Goal: Obtain resource: Download file/media

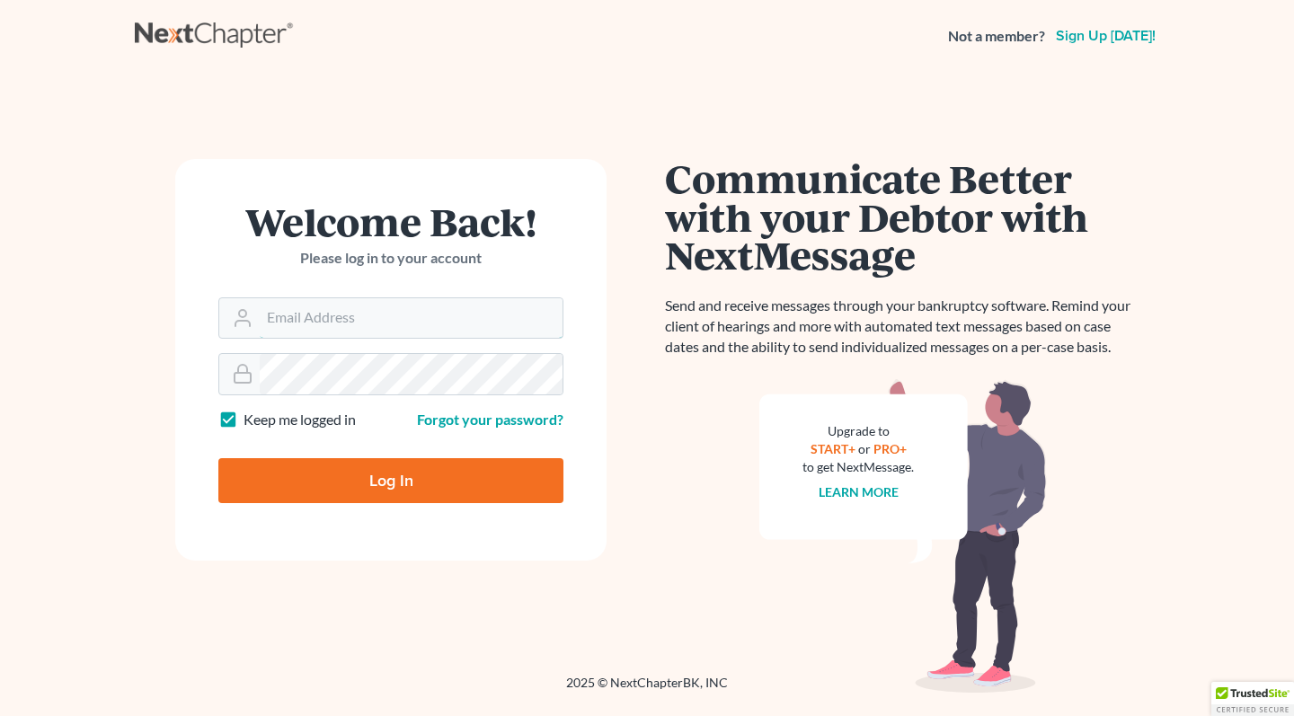
type input "[EMAIL_ADDRESS][DOMAIN_NAME]"
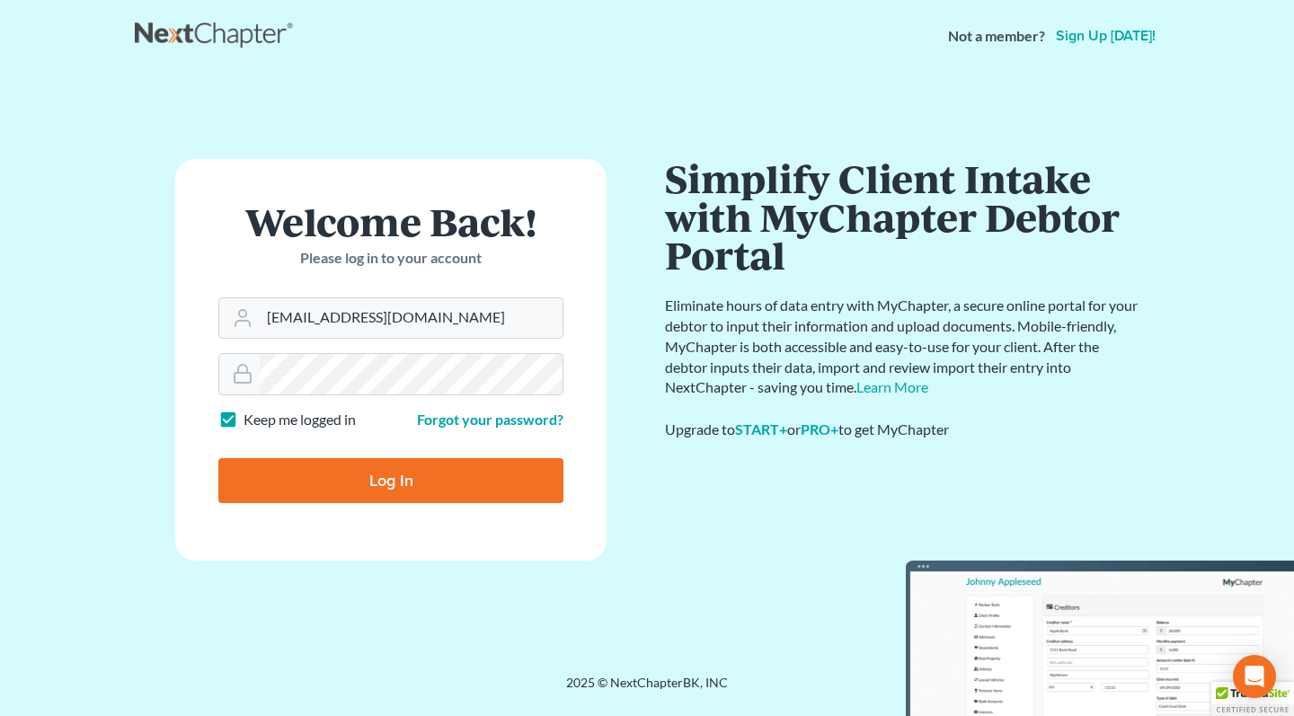
click at [244, 418] on label "Keep me logged in" at bounding box center [300, 420] width 112 height 21
click at [251, 418] on input "Keep me logged in" at bounding box center [257, 416] width 12 height 12
checkbox input "false"
click at [270, 472] on input "Log In" at bounding box center [390, 480] width 345 height 45
type input "Thinking..."
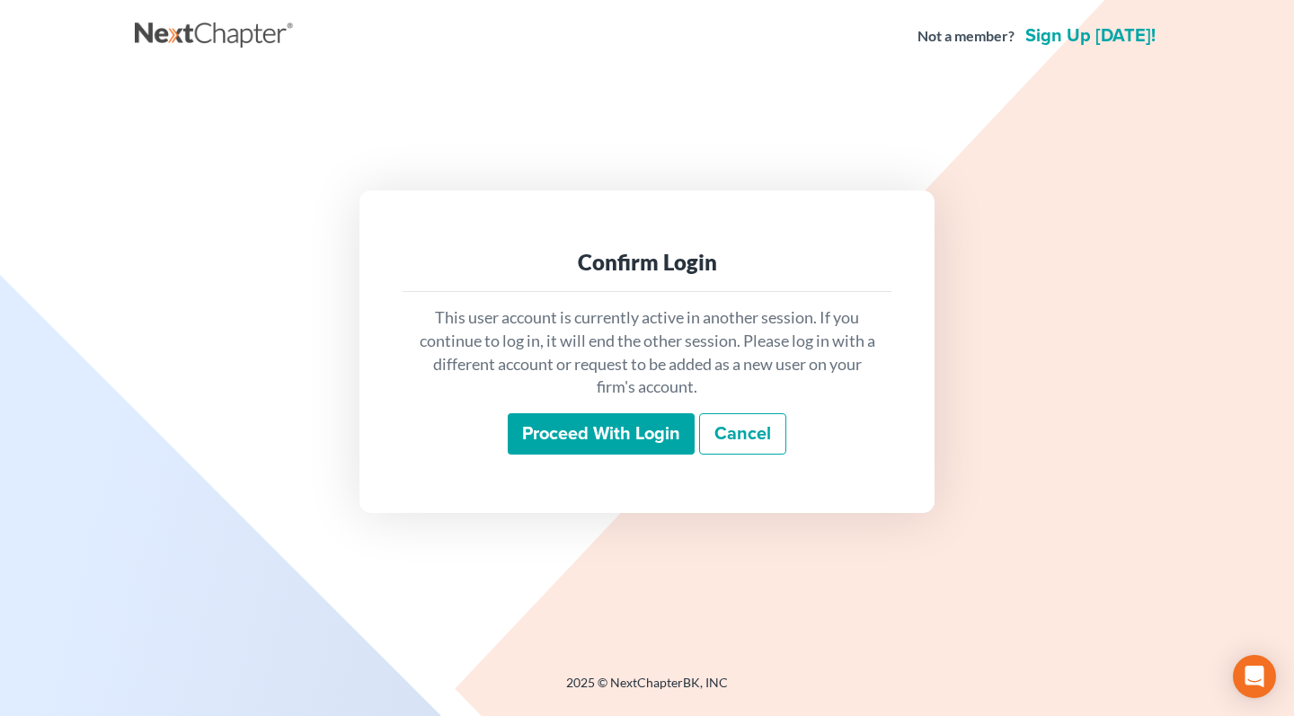
click at [607, 439] on input "Proceed with login" at bounding box center [601, 433] width 187 height 41
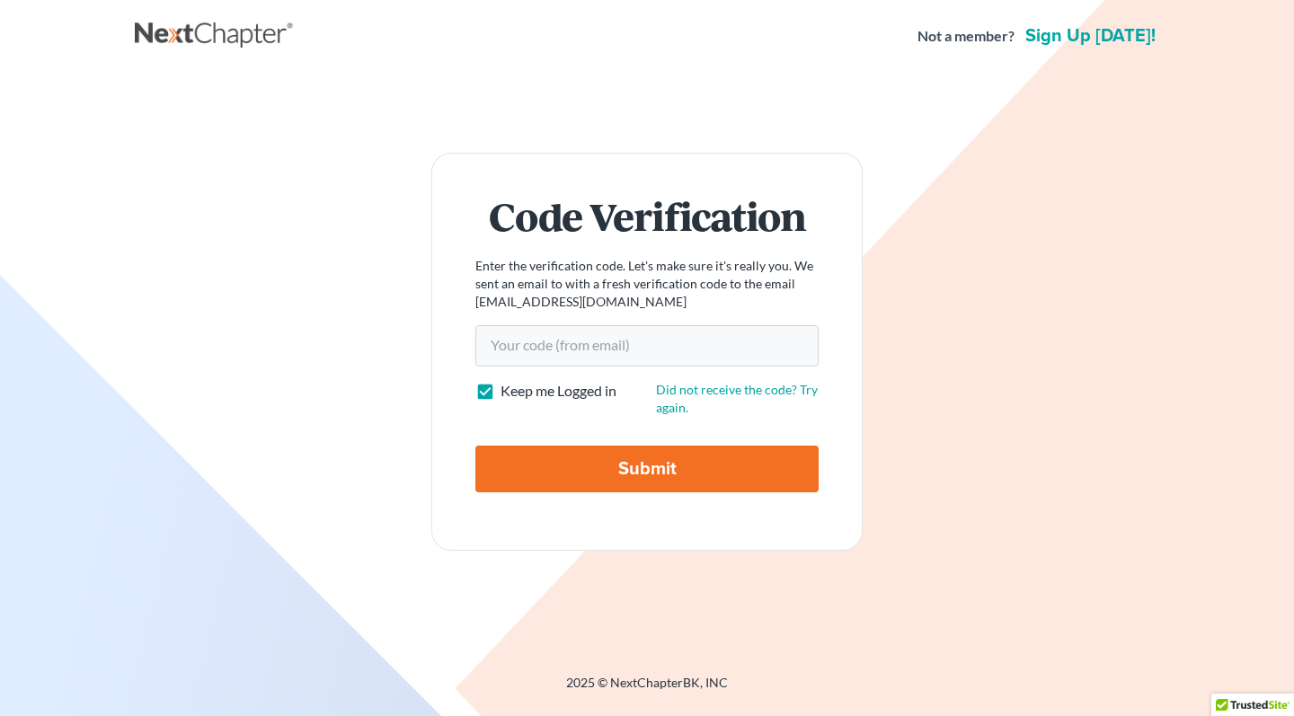
click at [625, 341] on input "Your code(from email)" at bounding box center [646, 345] width 343 height 41
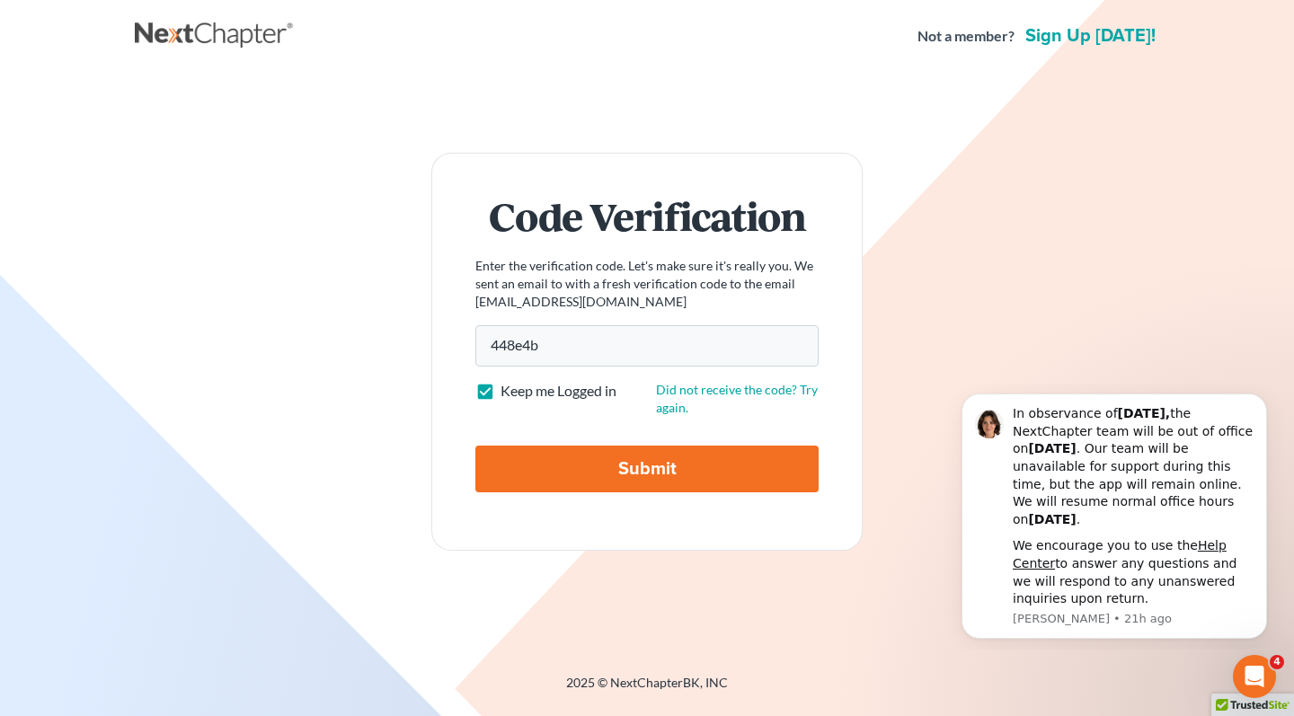
type input "448e4b"
click at [602, 476] on input "Submit" at bounding box center [646, 469] width 343 height 47
type input "Thinking..."
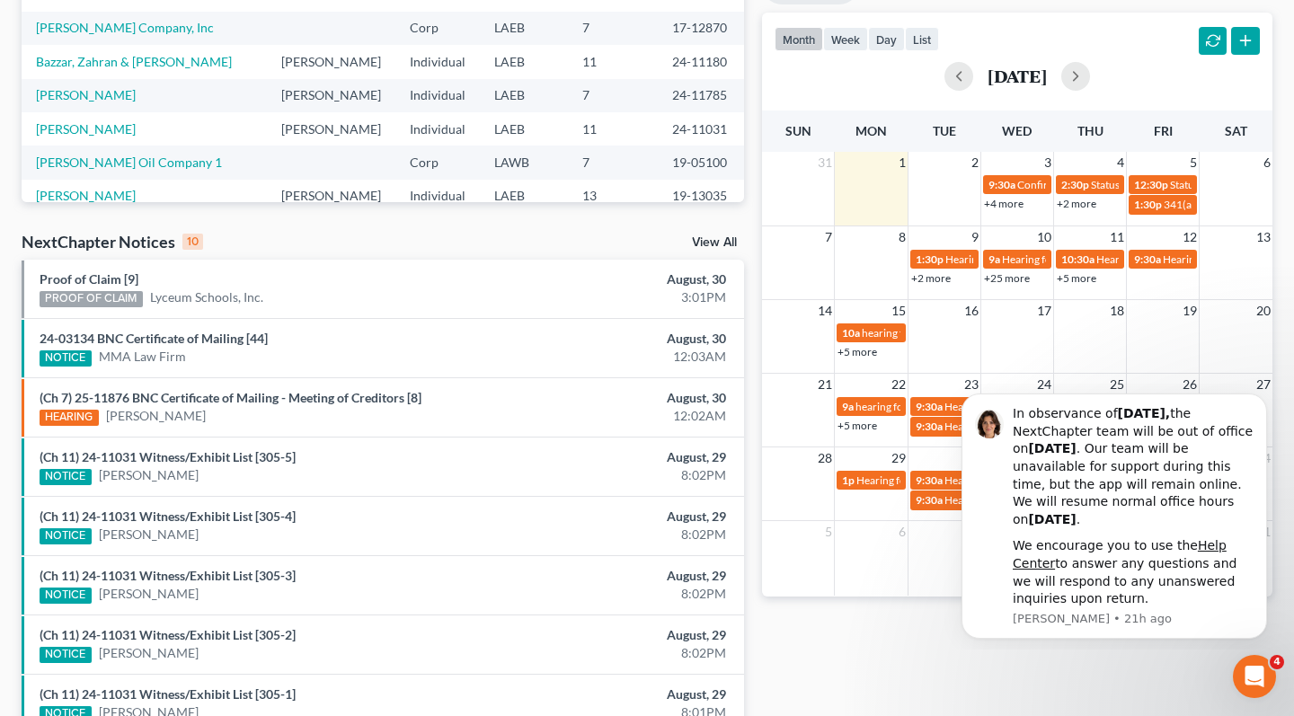
scroll to position [364, 0]
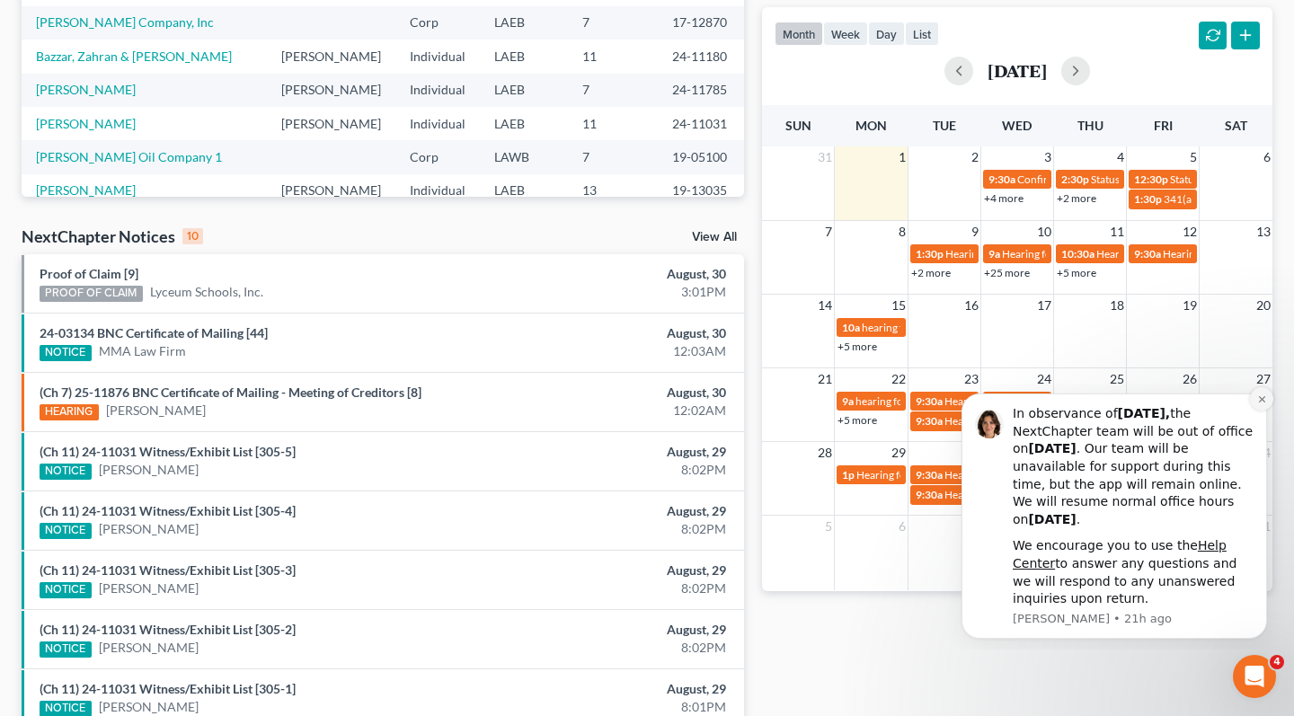
click at [1261, 400] on icon "Dismiss notification" at bounding box center [1262, 399] width 10 height 10
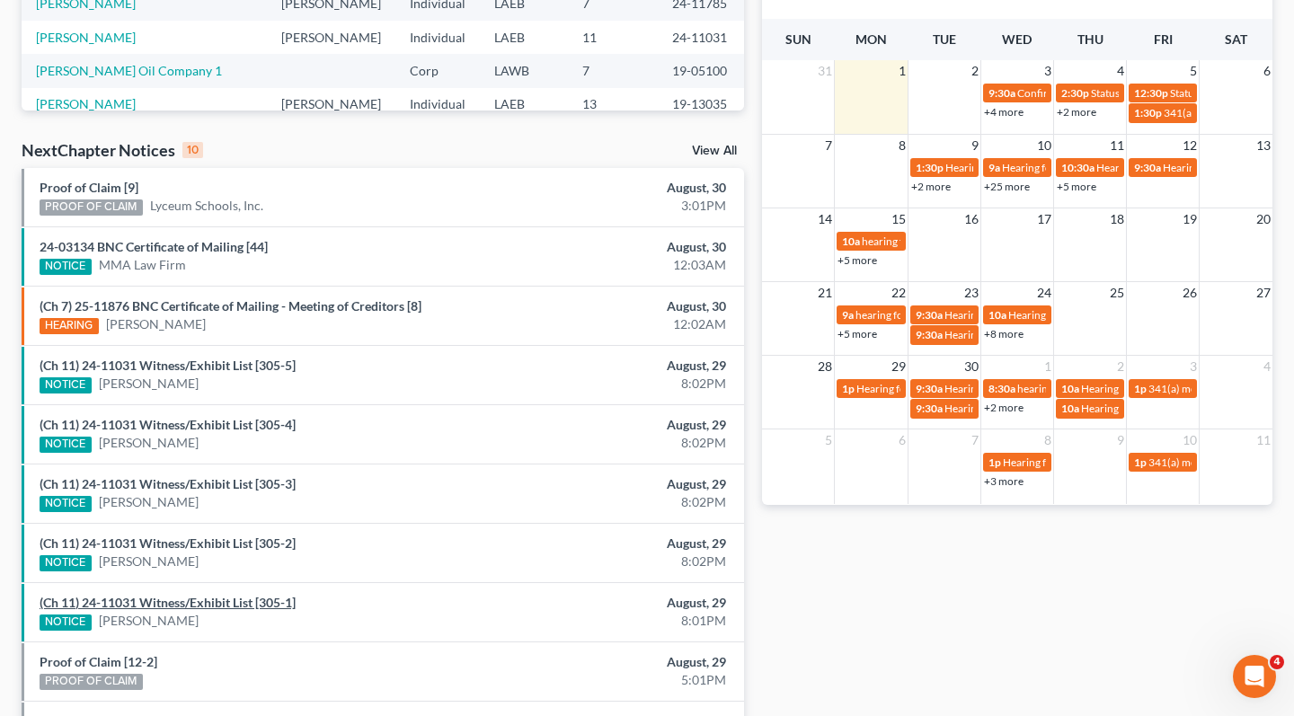
scroll to position [432, 0]
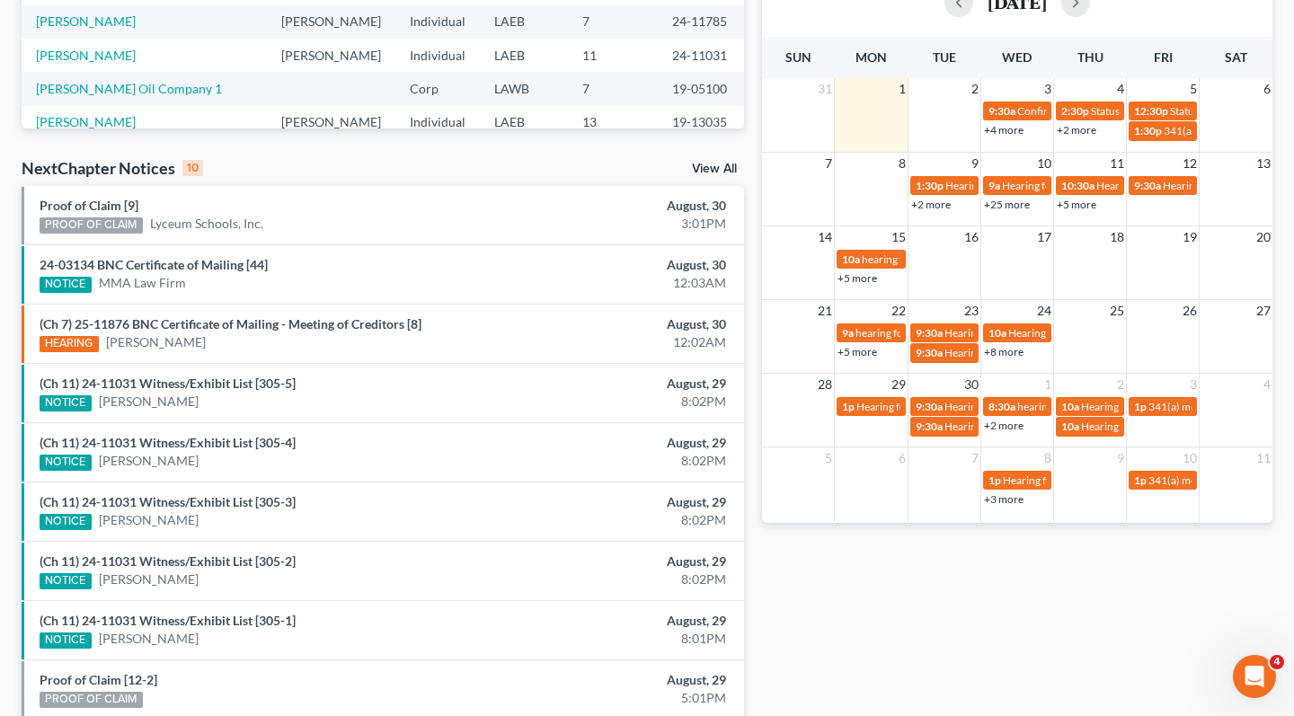
click at [715, 170] on link "View All" at bounding box center [714, 169] width 45 height 13
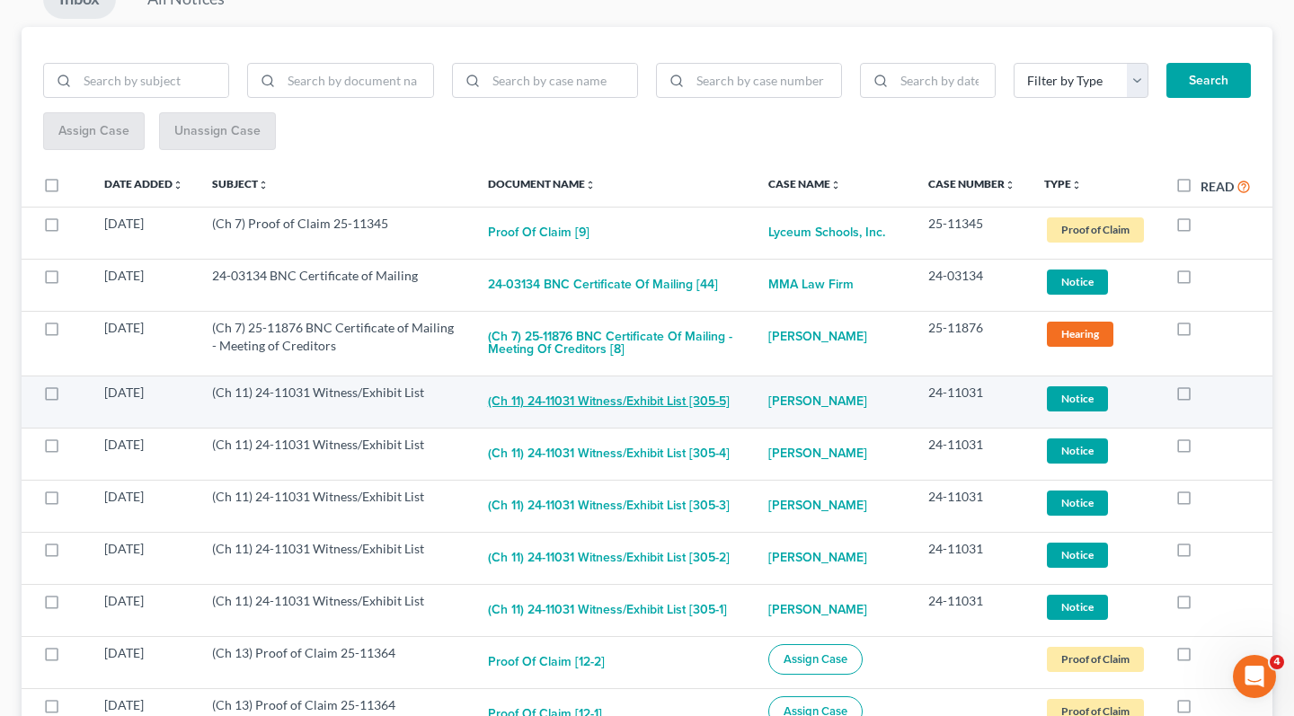
scroll to position [208, 0]
click at [655, 415] on button "(Ch 11) 24-11031 Witness/Exhibit List [305-5]" at bounding box center [609, 402] width 242 height 36
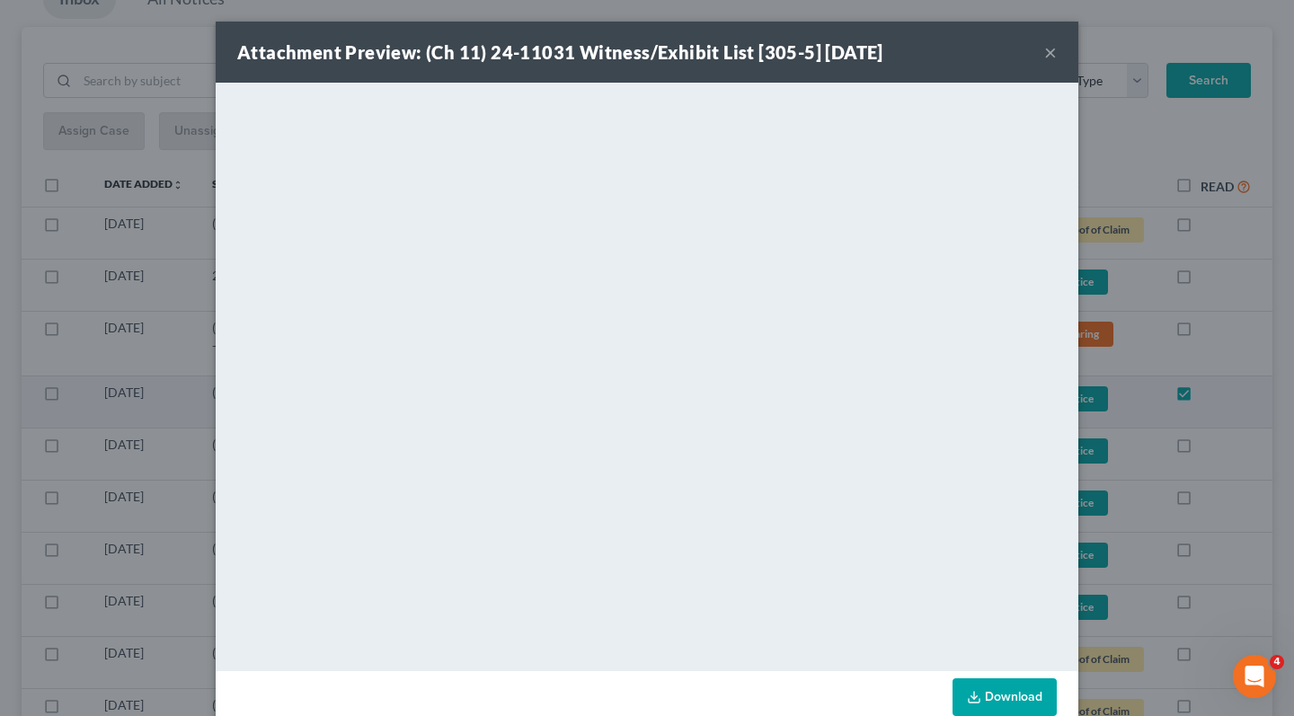
checkbox input "true"
click at [988, 696] on link "Download" at bounding box center [1005, 697] width 104 height 38
click at [1045, 49] on button "×" at bounding box center [1050, 52] width 13 height 22
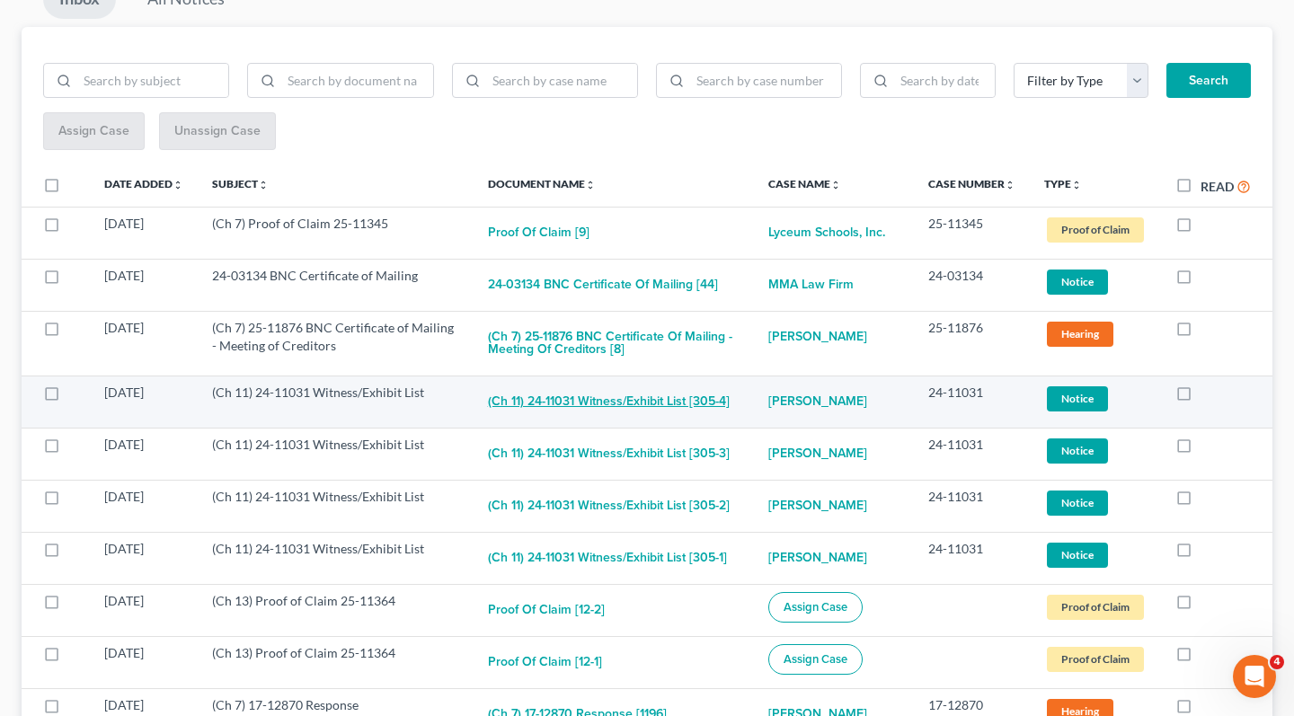
click at [670, 417] on button "(Ch 11) 24-11031 Witness/Exhibit List [305-4]" at bounding box center [609, 402] width 242 height 36
checkbox input "true"
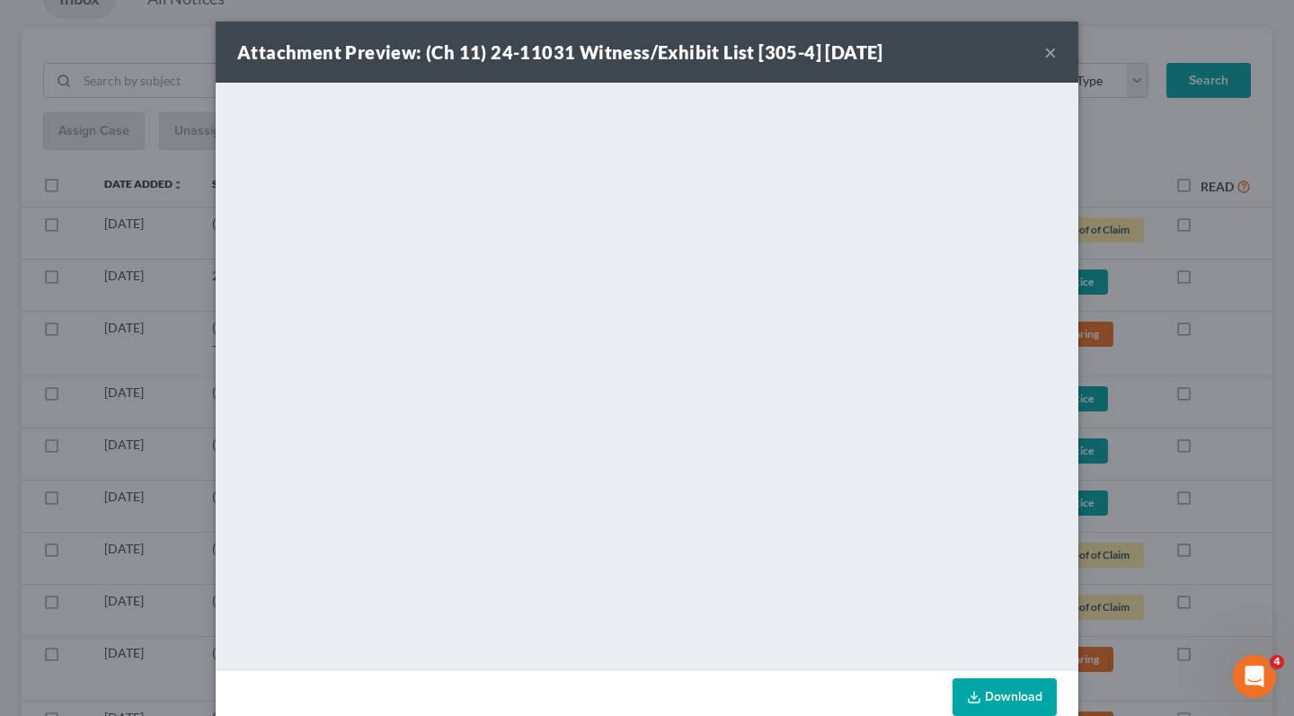
click at [1052, 54] on button "×" at bounding box center [1050, 52] width 13 height 22
